Goal: Task Accomplishment & Management: Manage account settings

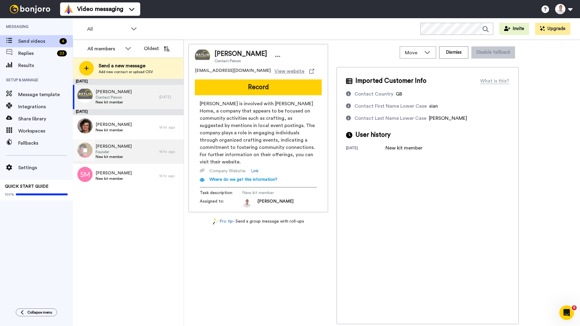
click at [107, 148] on span "[PERSON_NAME]" at bounding box center [114, 147] width 36 height 6
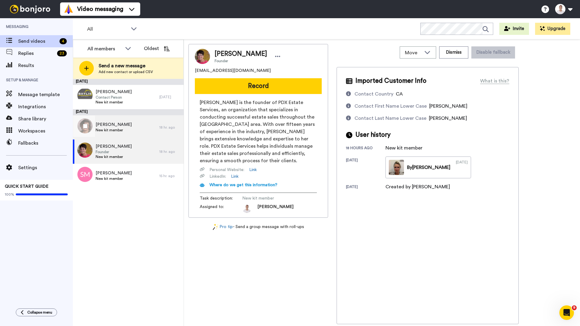
click at [109, 126] on span "[PERSON_NAME]" at bounding box center [114, 125] width 36 height 6
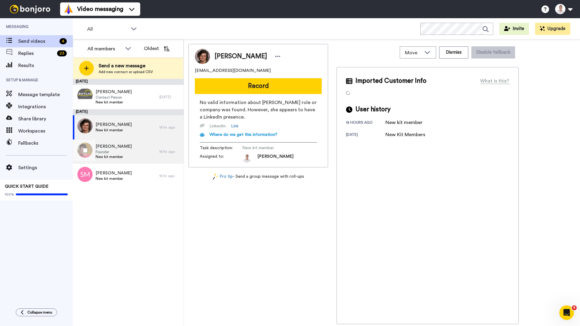
click at [110, 141] on div "[PERSON_NAME] Founder New kit member" at bounding box center [116, 152] width 87 height 24
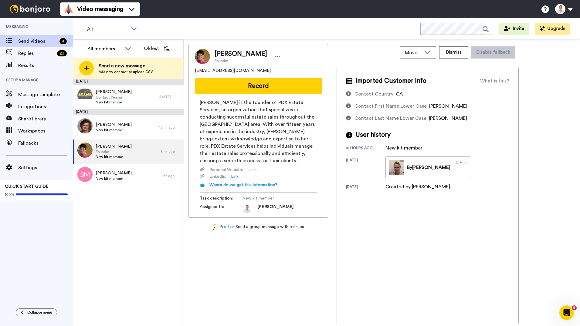
click at [161, 227] on div "[DATE] [PERSON_NAME] Contact Person New kit member [DATE] [DATE] [PERSON_NAME] …" at bounding box center [128, 202] width 111 height 247
click at [40, 53] on span "Replies" at bounding box center [36, 53] width 36 height 7
